Goal: Transaction & Acquisition: Subscribe to service/newsletter

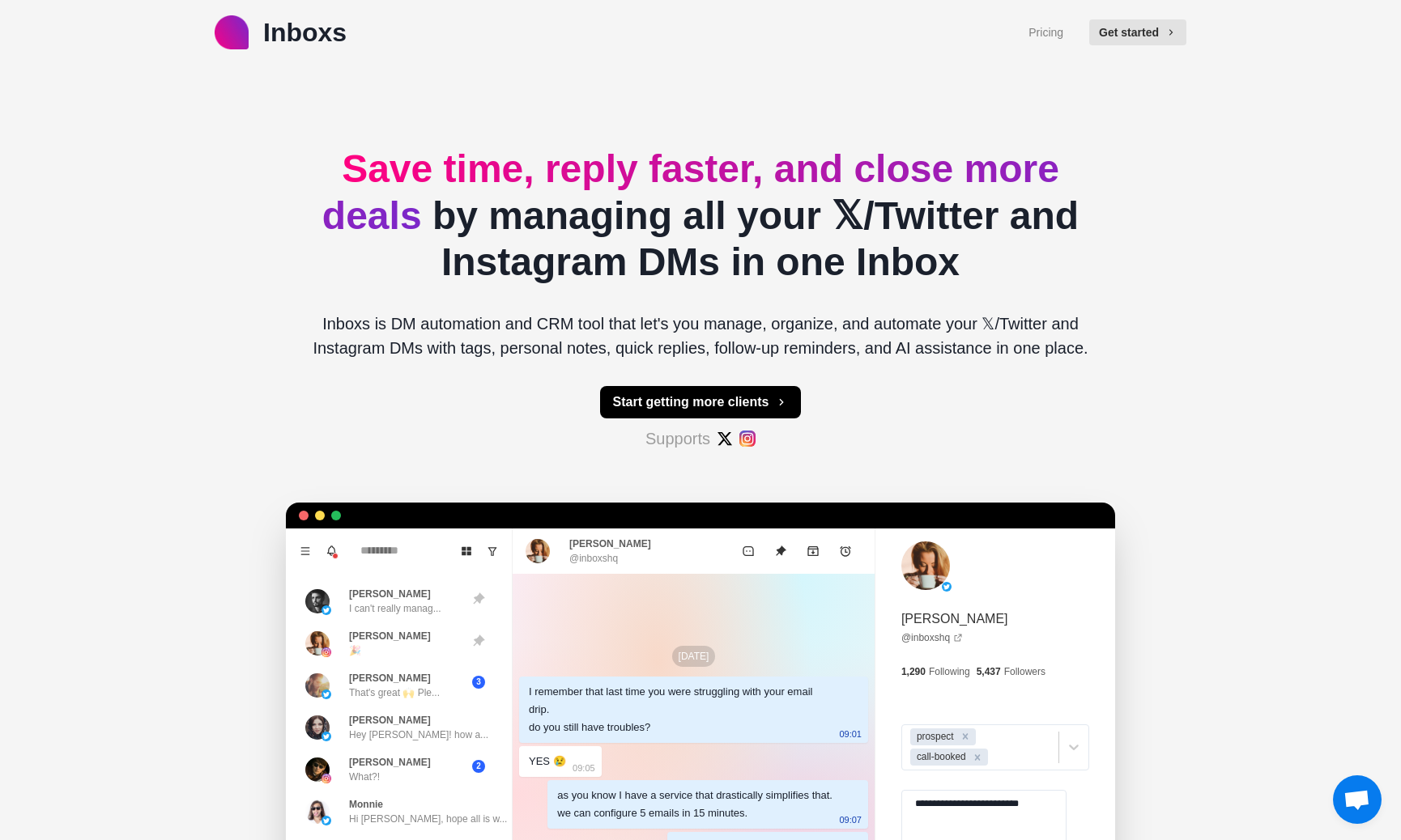
click at [478, 321] on p "Inboxs is DM automation and CRM tool that let's you manage, organize, and autom…" at bounding box center [700, 335] width 803 height 49
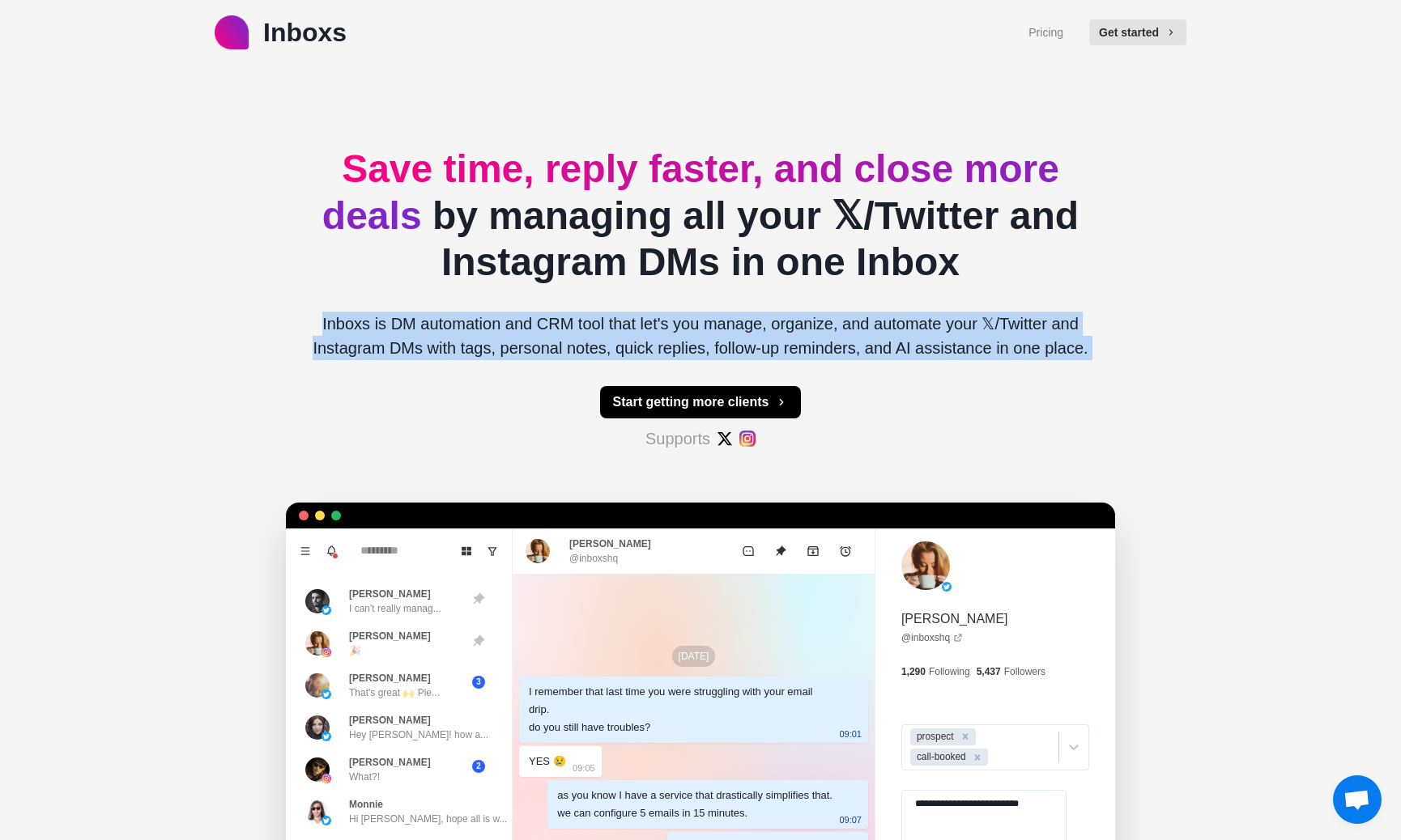
click at [478, 321] on p "Inboxs is DM automation and CRM tool that let's you manage, organize, and autom…" at bounding box center [700, 335] width 803 height 49
click at [528, 383] on div "Save time, reply faster, and close more deals by managing all your 𝕏/Twitter an…" at bounding box center [700, 540] width 803 height 950
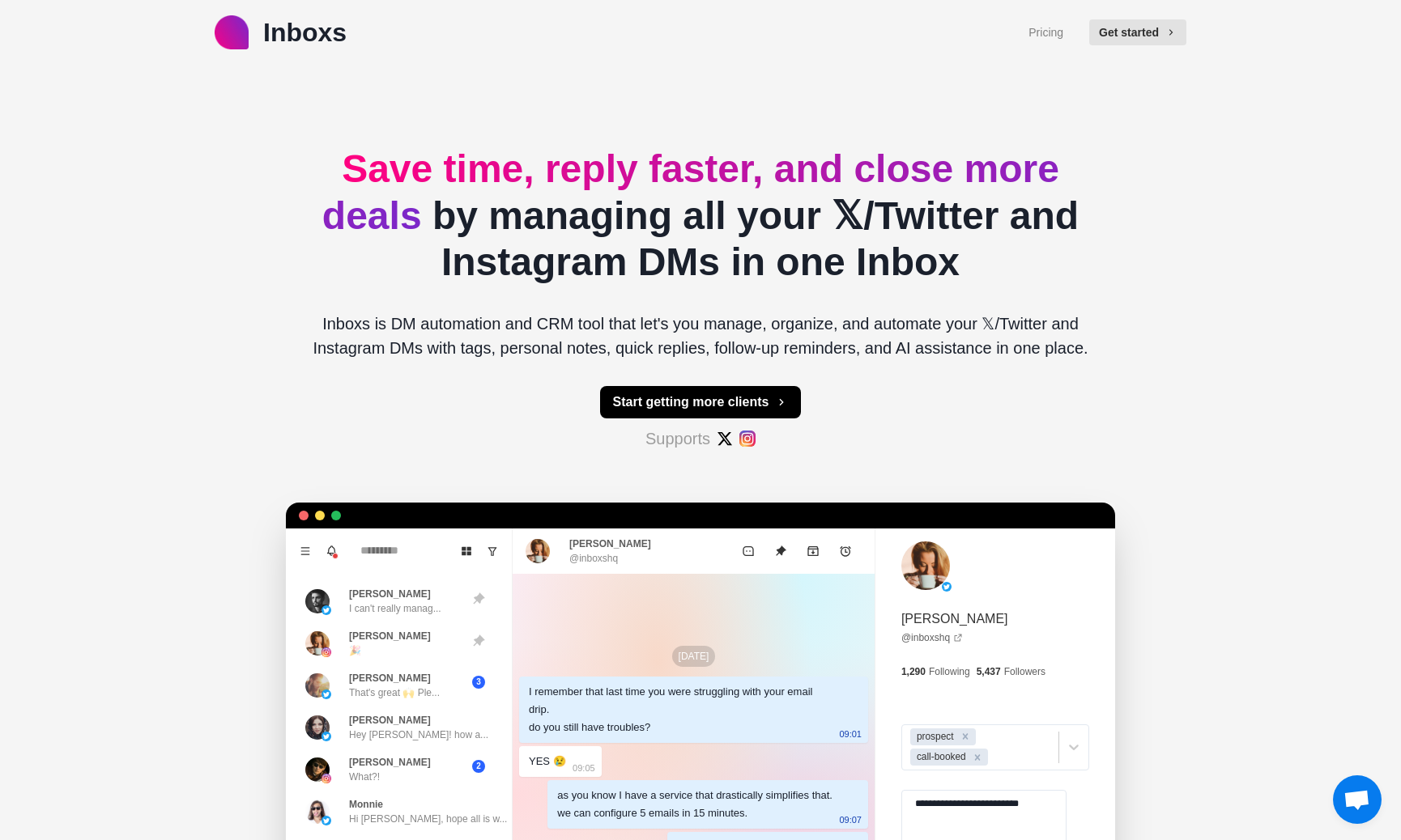
click at [506, 176] on span "Save time, reply faster, and close more deals" at bounding box center [691, 192] width 737 height 90
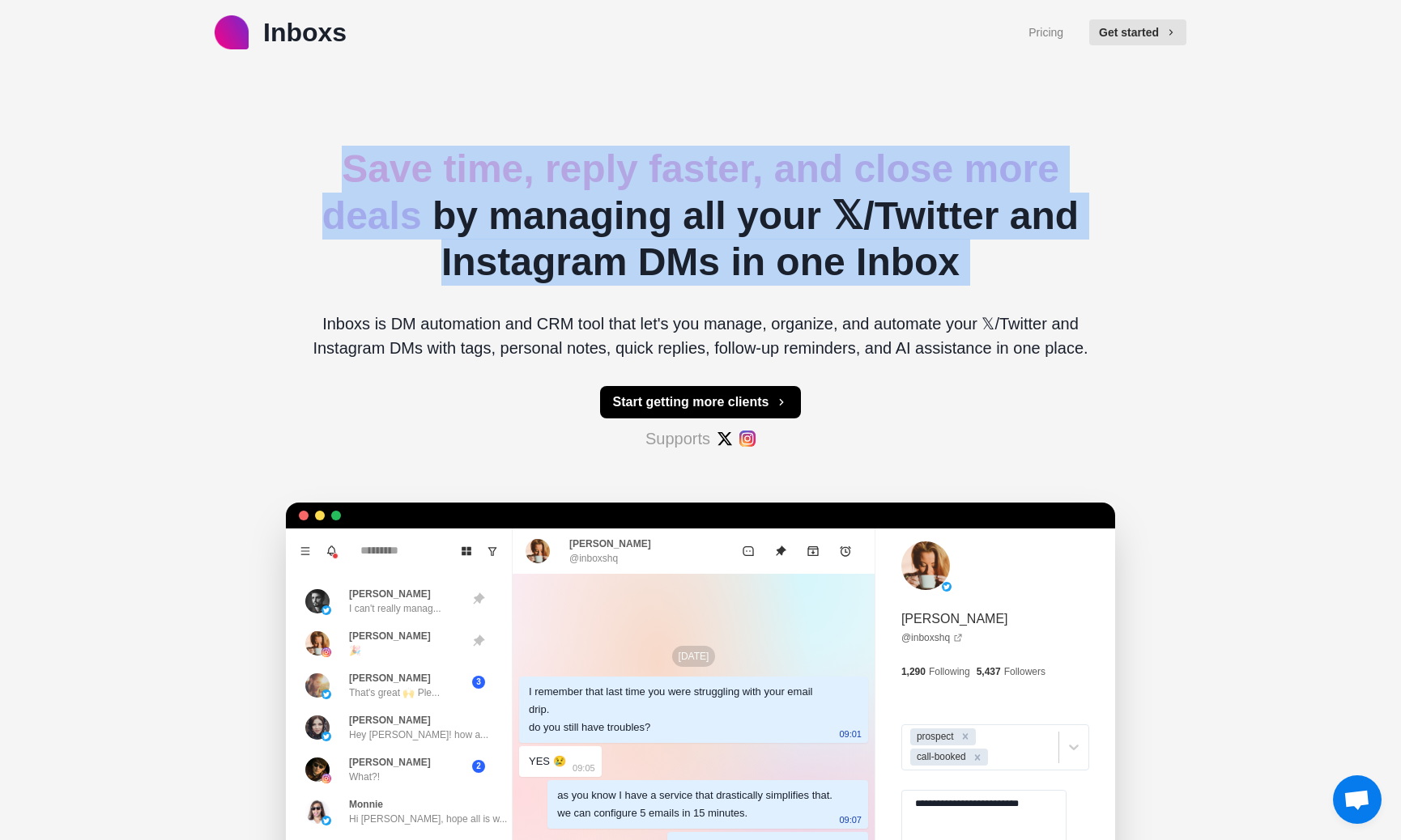
click at [506, 176] on span "Save time, reply faster, and close more deals" at bounding box center [691, 192] width 737 height 90
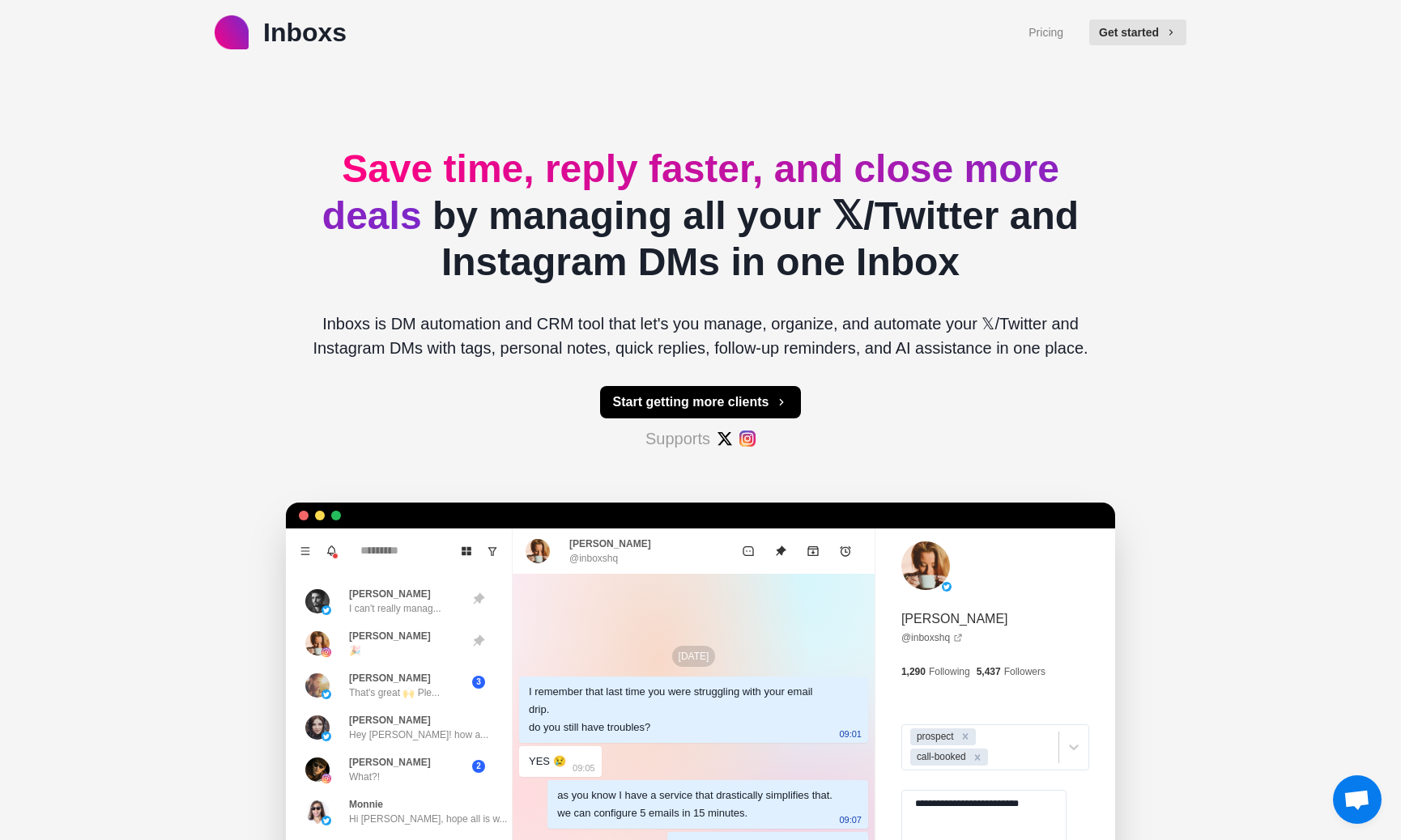
click at [464, 310] on div "Save time, reply faster, and close more deals by managing all your 𝕏/Twitter an…" at bounding box center [700, 540] width 803 height 950
click at [706, 401] on button "Start getting more clients" at bounding box center [700, 401] width 201 height 32
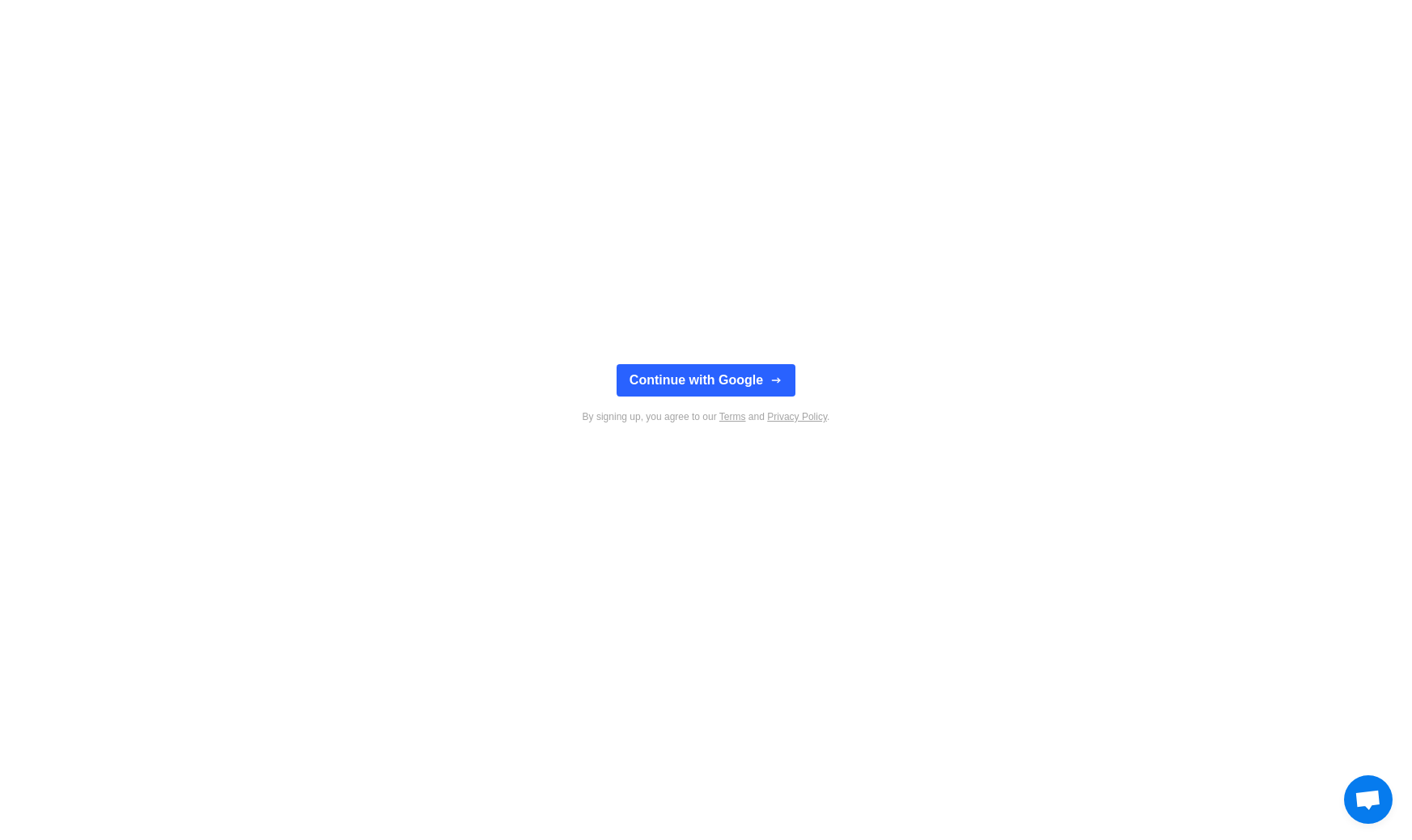
type textarea "*"
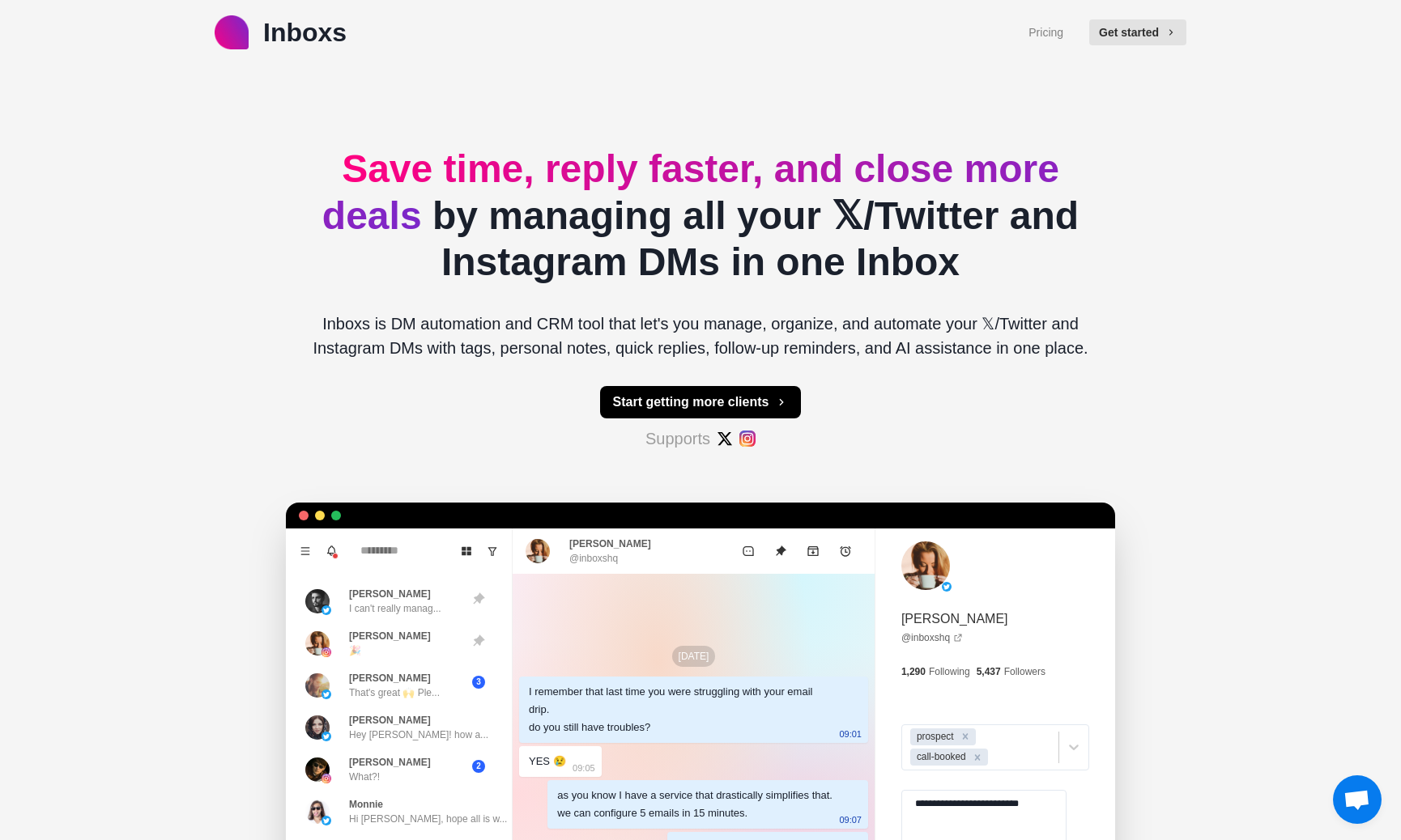
click at [725, 440] on img at bounding box center [725, 439] width 17 height 17
click at [740, 440] on img at bounding box center [748, 439] width 17 height 17
click at [811, 282] on h2 "Save time, reply faster, and close more deals by managing all your 𝕏/Twitter an…" at bounding box center [700, 215] width 803 height 140
drag, startPoint x: 956, startPoint y: 272, endPoint x: 311, endPoint y: 182, distance: 651.2
click at [311, 182] on h2 "Save time, reply faster, and close more deals by managing all your 𝕏/Twitter an…" at bounding box center [700, 215] width 803 height 140
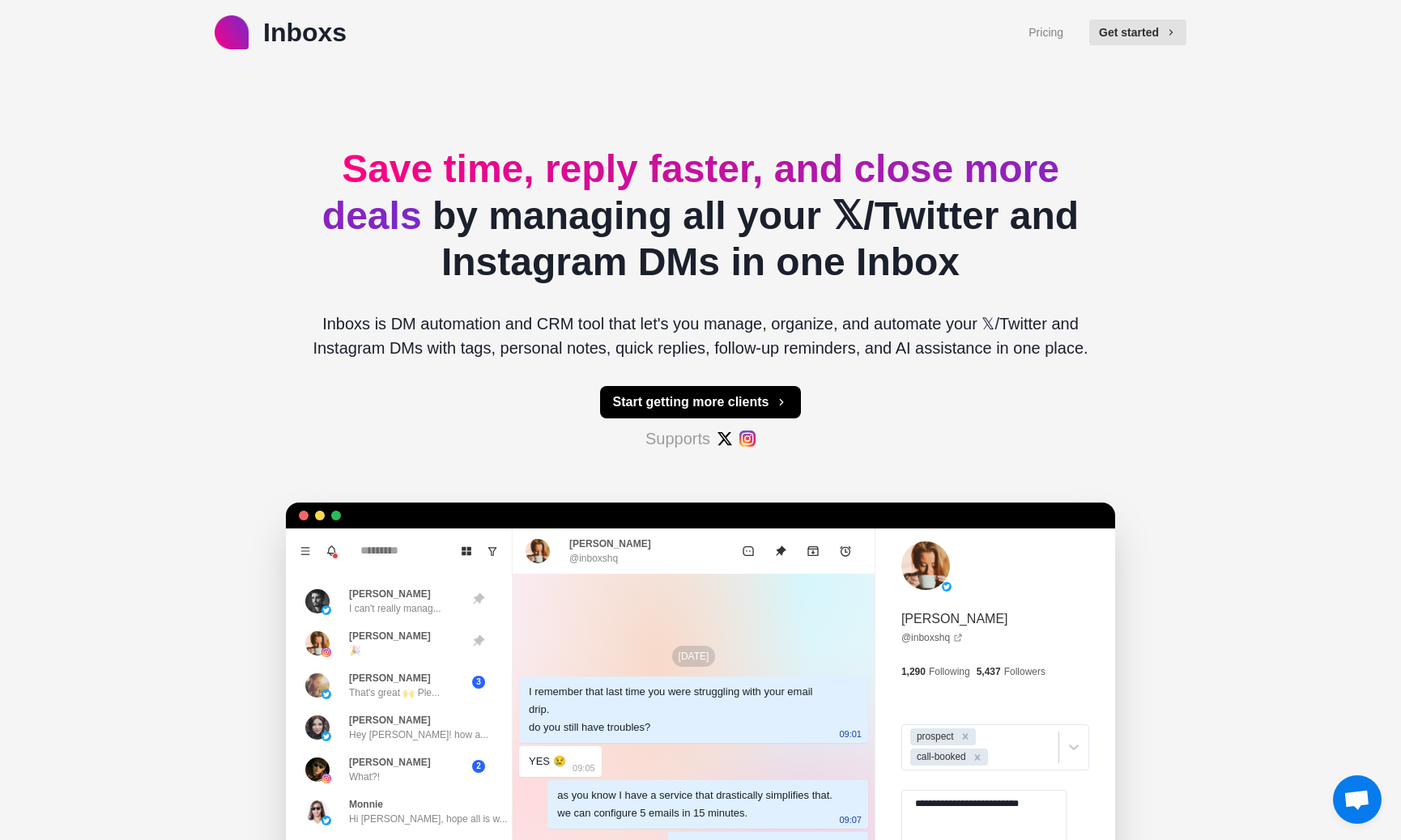
copy h2 "Save time, reply faster, and close more deals by managing all your 𝕏/Twitter an…"
click at [306, 344] on p "Inboxs is DM automation and CRM tool that let's you manage, organize, and autom…" at bounding box center [700, 335] width 803 height 49
